Goal: Entertainment & Leisure: Consume media (video, audio)

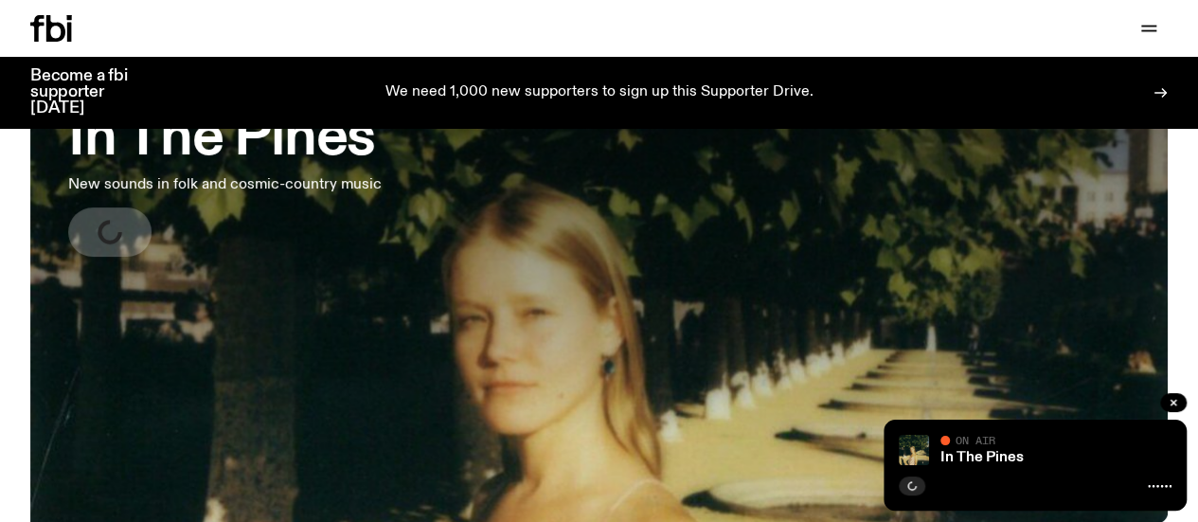
scroll to position [157, 0]
click at [305, 157] on h3 "In The Pines" at bounding box center [224, 138] width 313 height 53
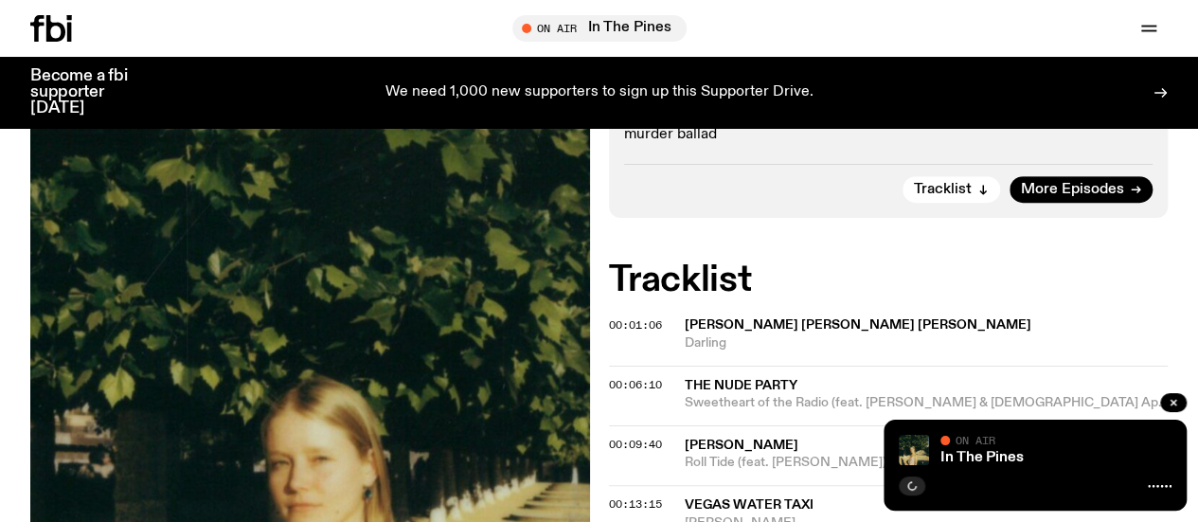
scroll to position [387, 0]
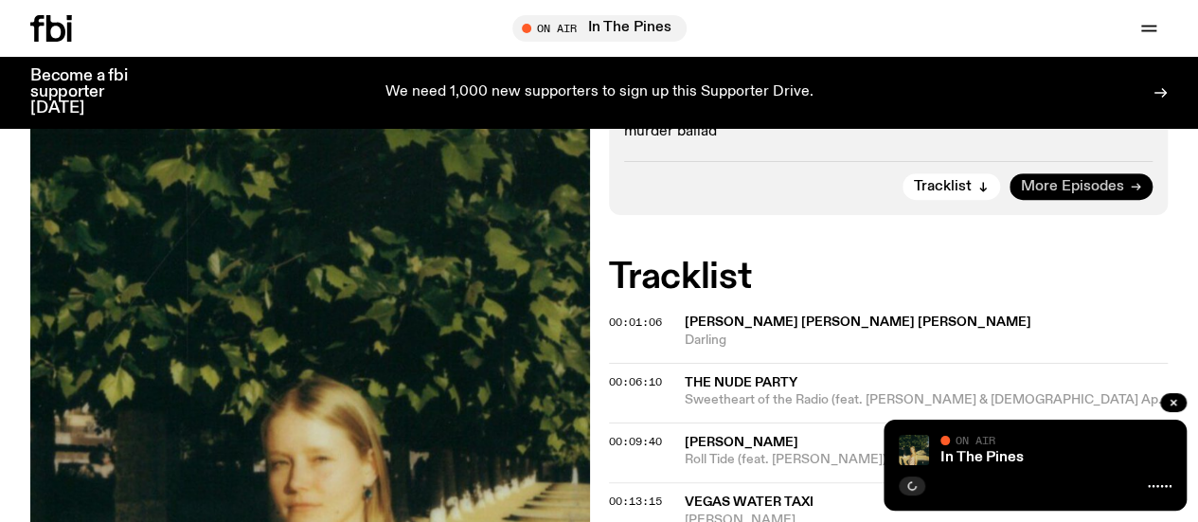
click at [1084, 194] on span "More Episodes" at bounding box center [1072, 187] width 103 height 14
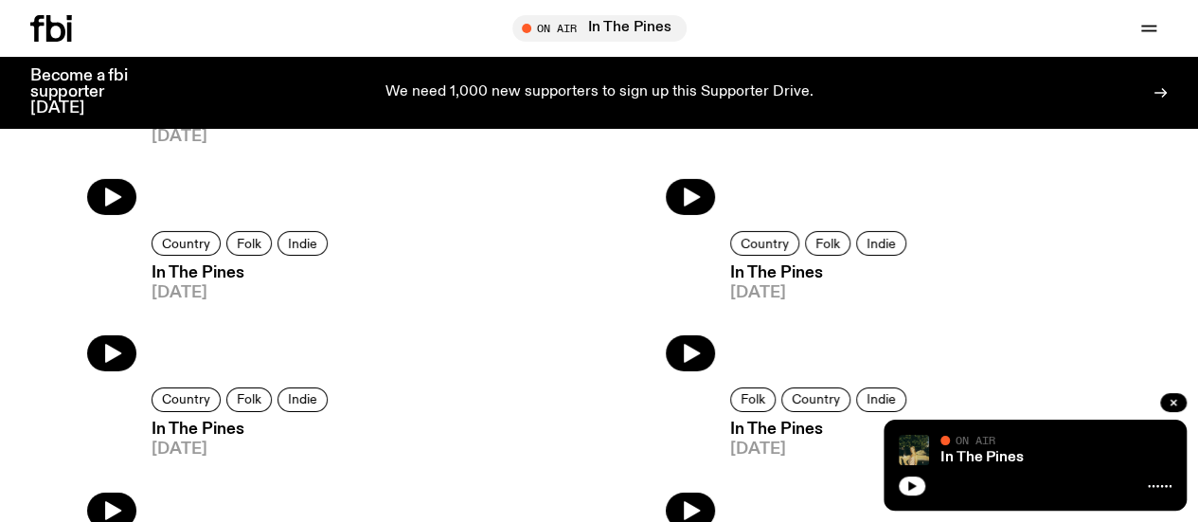
scroll to position [2373, 0]
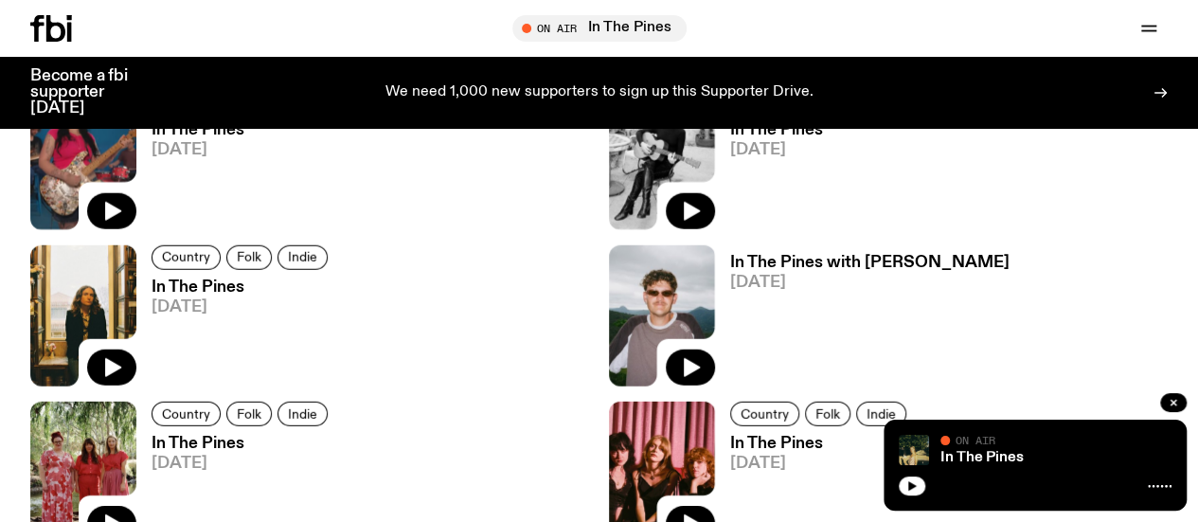
click at [730, 436] on h3 "In The Pines" at bounding box center [821, 444] width 182 height 16
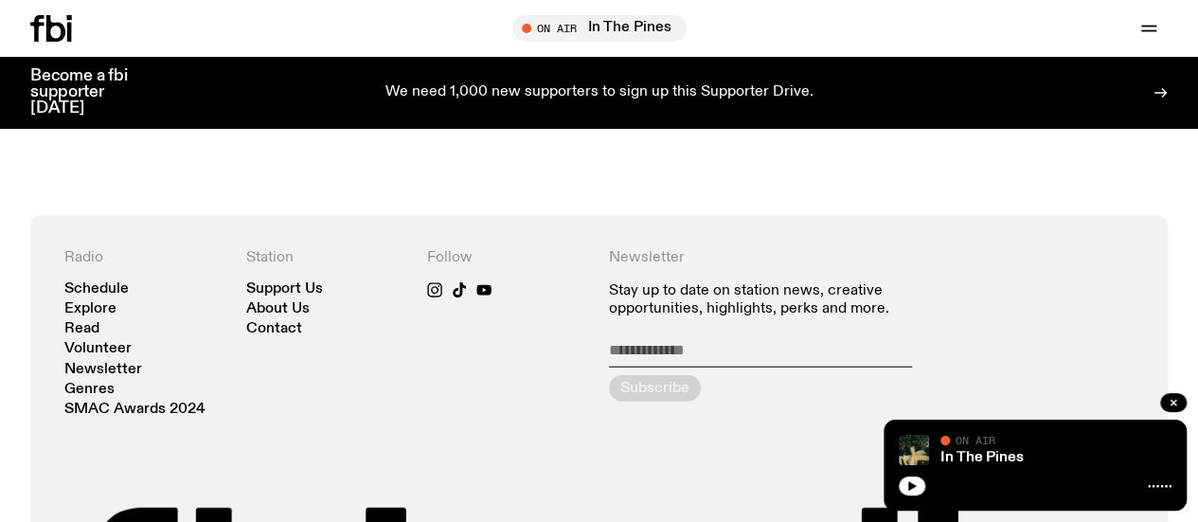
scroll to position [2565, 0]
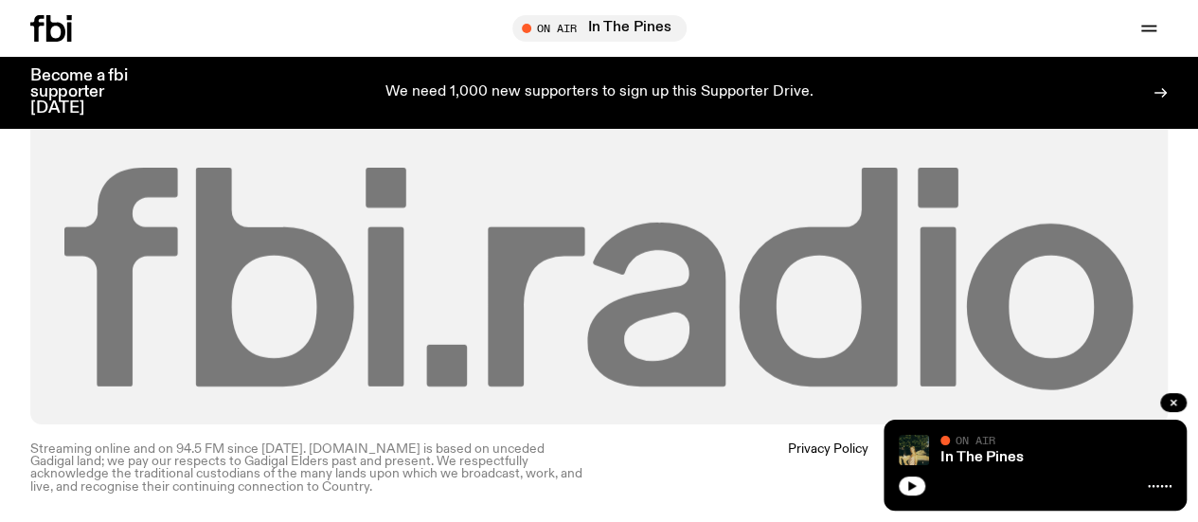
click at [596, 362] on icon at bounding box center [656, 305] width 138 height 164
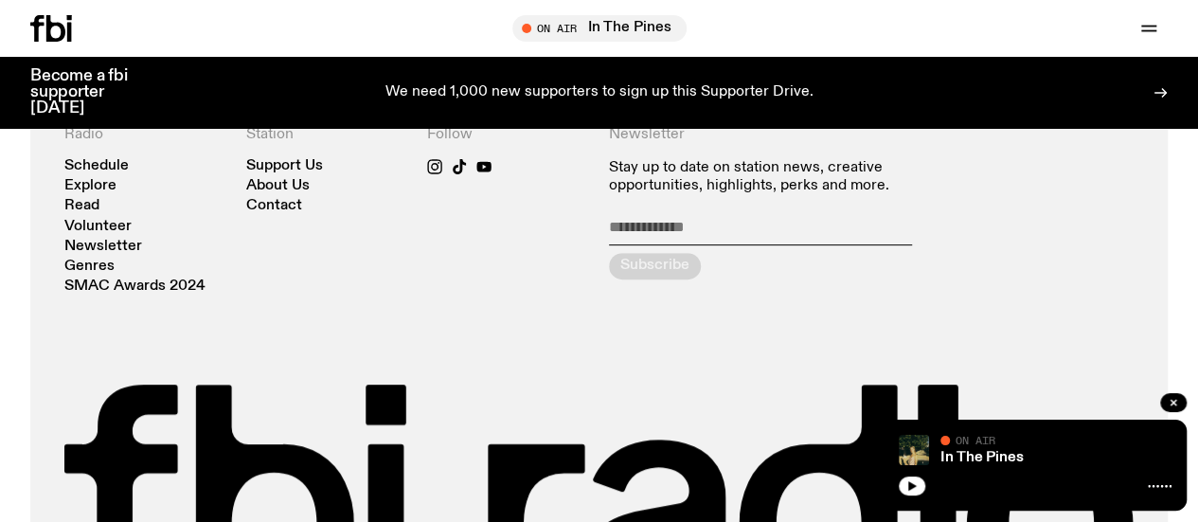
scroll to position [3892, 0]
